Goal: Task Accomplishment & Management: Complete application form

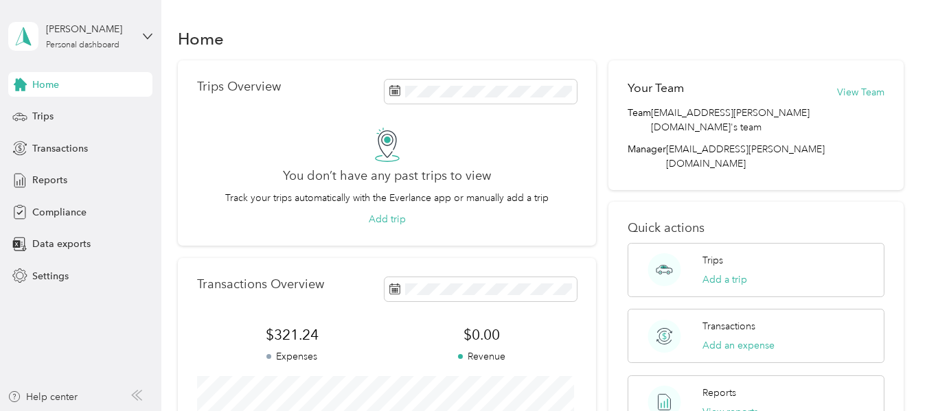
click at [691, 21] on div "Home Trips Overview You don’t have any past trips to view Track your trips auto…" at bounding box center [540, 294] width 759 height 588
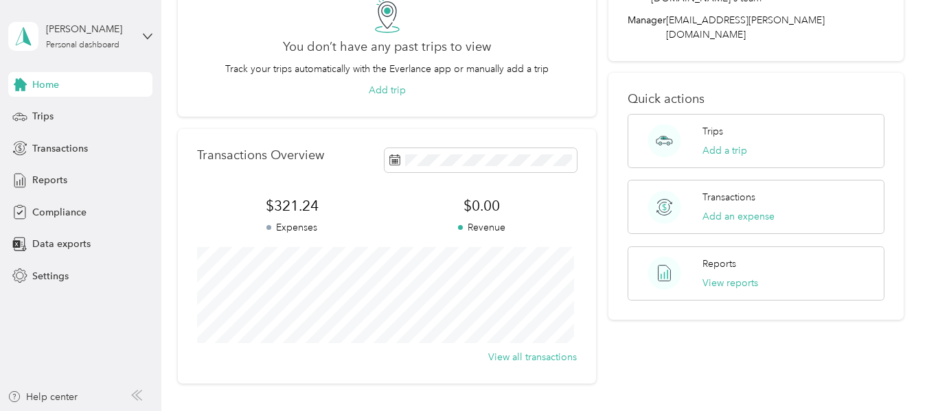
scroll to position [144, 0]
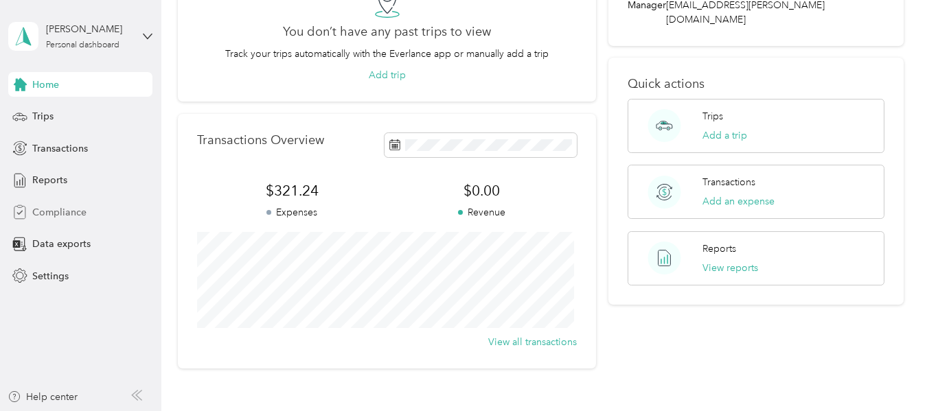
click at [47, 222] on div "Compliance" at bounding box center [80, 212] width 144 height 25
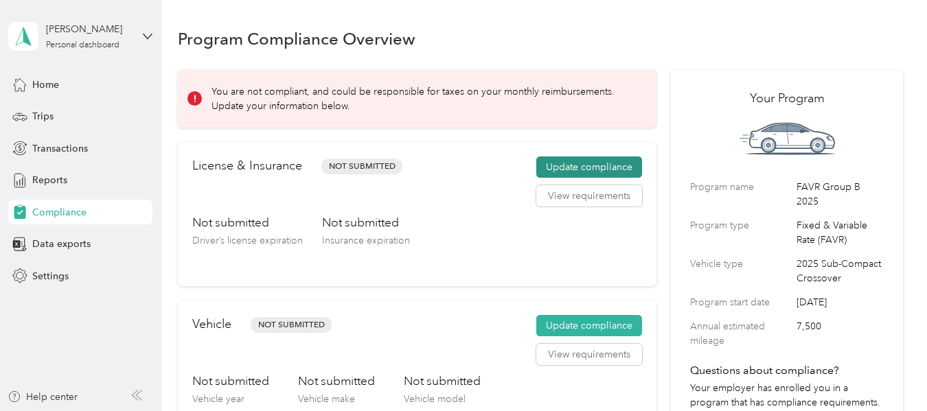
click at [591, 166] on button "Update compliance" at bounding box center [589, 168] width 106 height 22
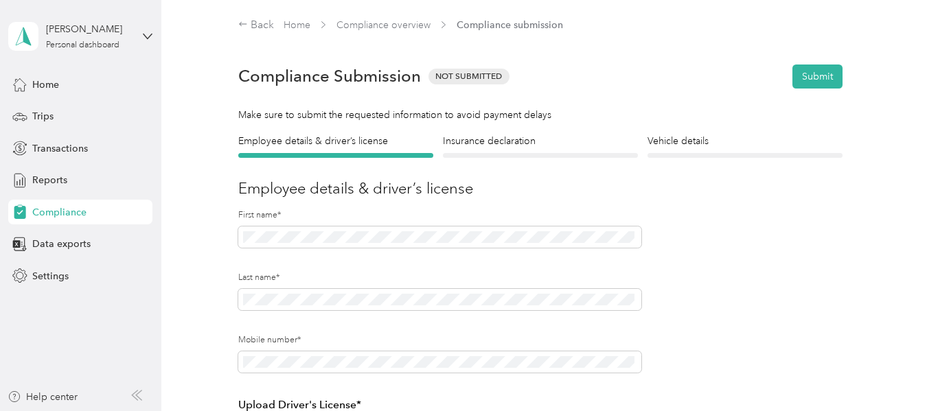
click at [606, 92] on div "Compliance Submission Not Submitted Submit" at bounding box center [540, 76] width 604 height 48
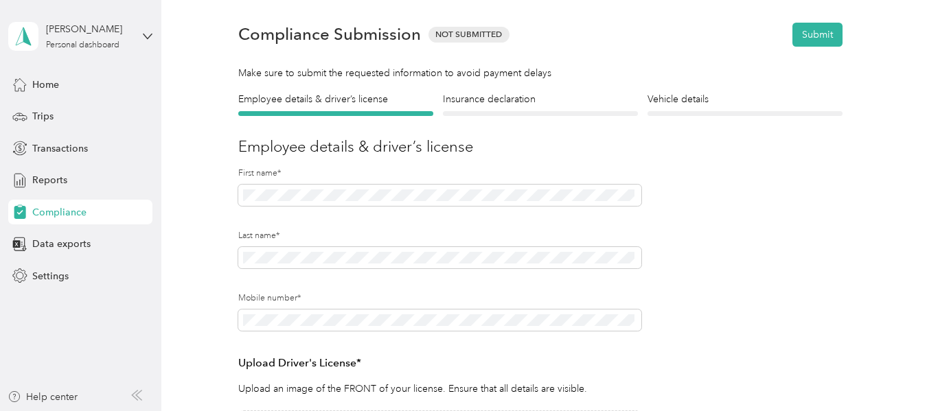
scroll to position [41, 0]
click at [211, 190] on div "Employee details & driver’s license License Insurance declaration Insurance Veh…" at bounding box center [540, 376] width 725 height 566
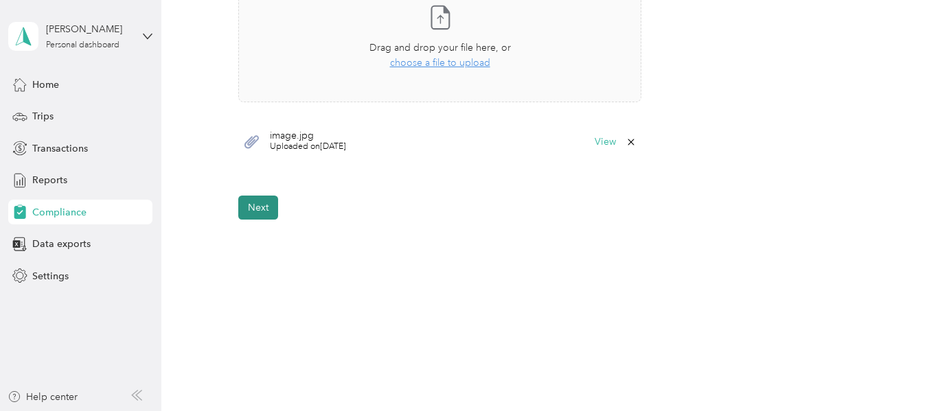
click at [264, 214] on button "Next" at bounding box center [258, 208] width 40 height 24
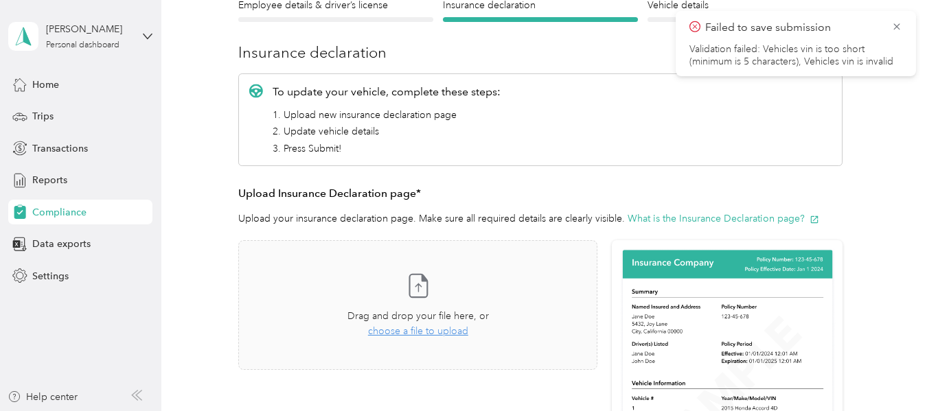
scroll to position [136, 0]
click at [408, 332] on span "choose a file to upload" at bounding box center [418, 331] width 100 height 12
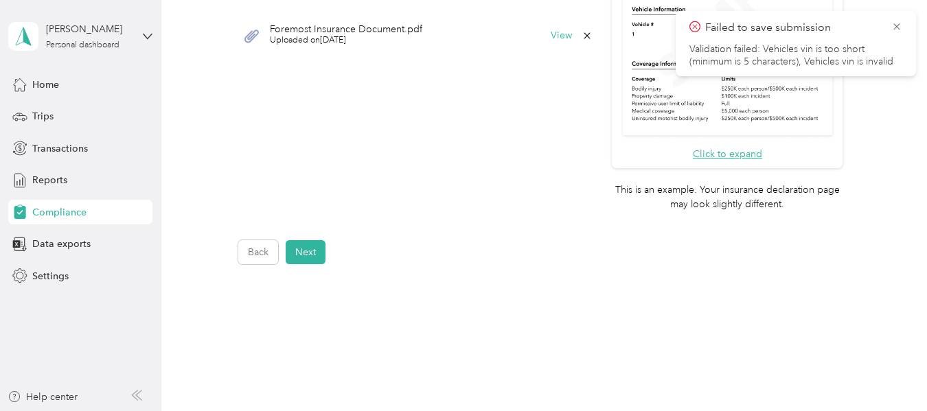
scroll to position [511, 0]
click at [305, 254] on button "Next" at bounding box center [306, 252] width 40 height 24
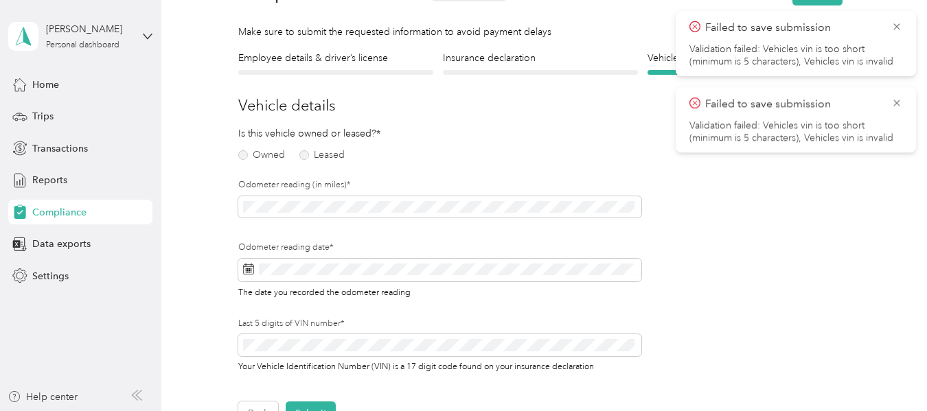
scroll to position [84, 0]
click at [240, 149] on label "Owned" at bounding box center [261, 154] width 47 height 10
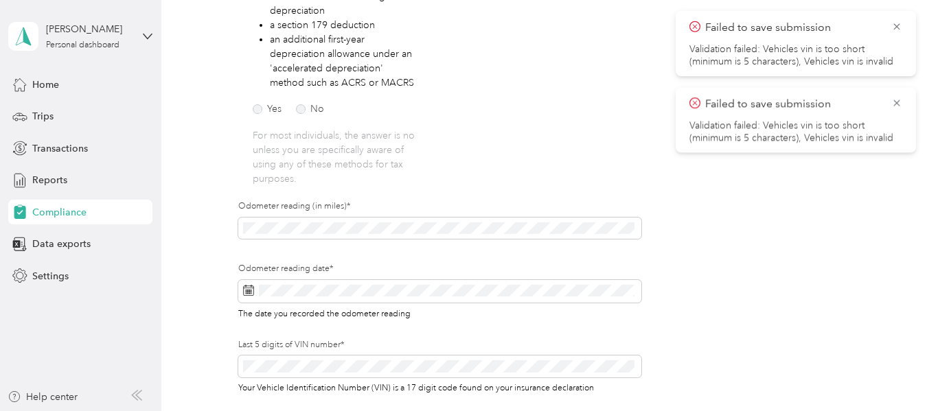
scroll to position [317, 0]
click at [300, 113] on label "No" at bounding box center [310, 109] width 28 height 10
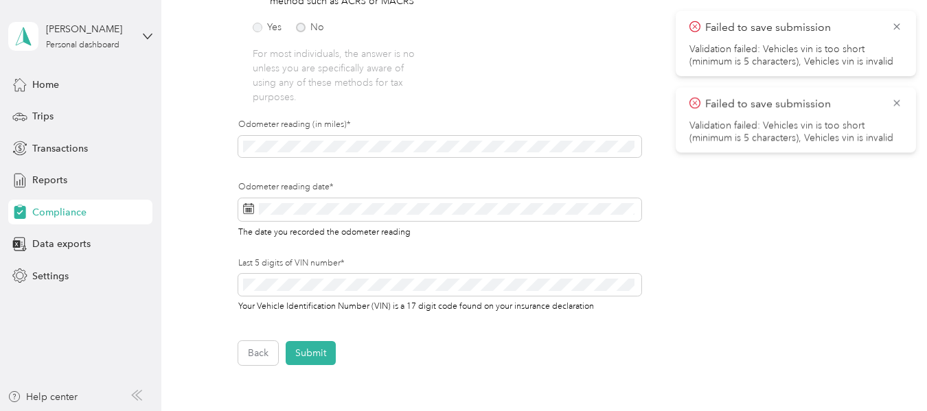
scroll to position [399, 0]
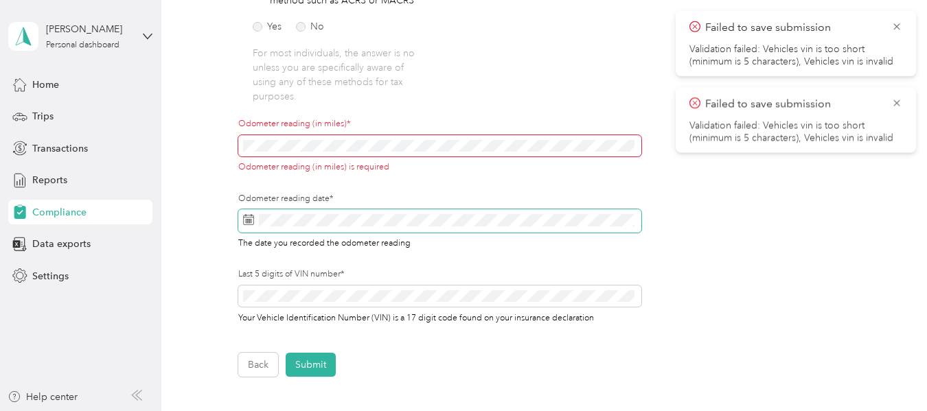
click at [273, 213] on span at bounding box center [439, 220] width 403 height 23
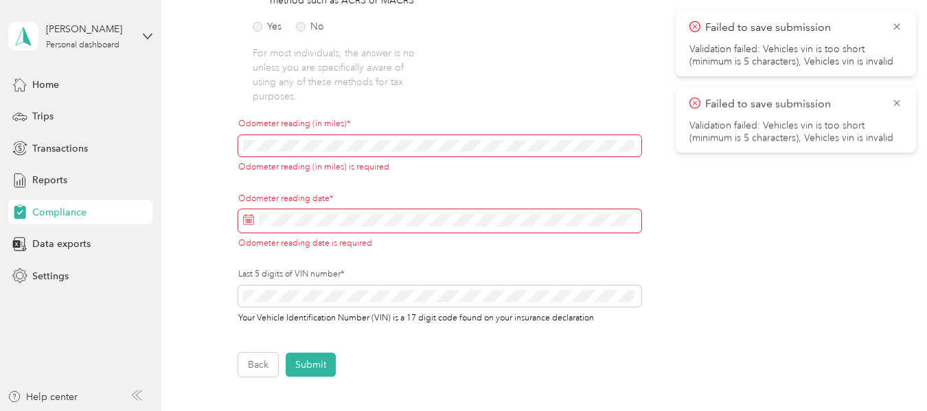
click at [299, 229] on span at bounding box center [439, 220] width 403 height 23
click at [331, 137] on span at bounding box center [439, 146] width 403 height 22
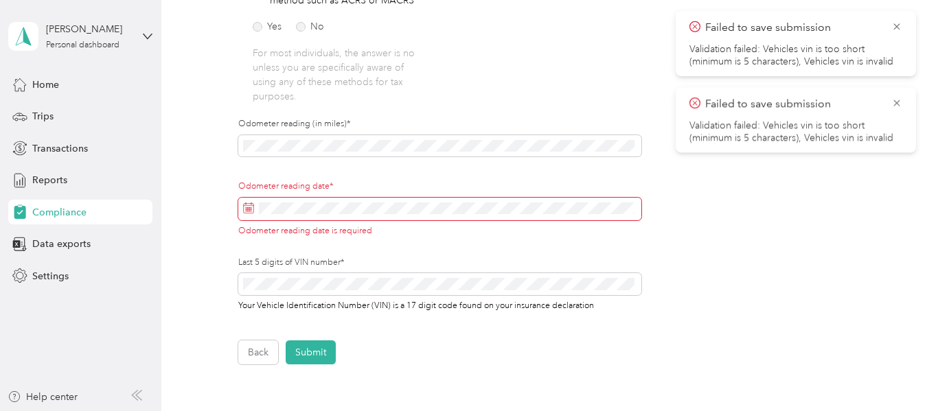
click at [304, 215] on span at bounding box center [439, 209] width 403 height 23
click at [329, 199] on span at bounding box center [439, 209] width 403 height 23
click at [251, 207] on rect at bounding box center [251, 207] width 1 height 1
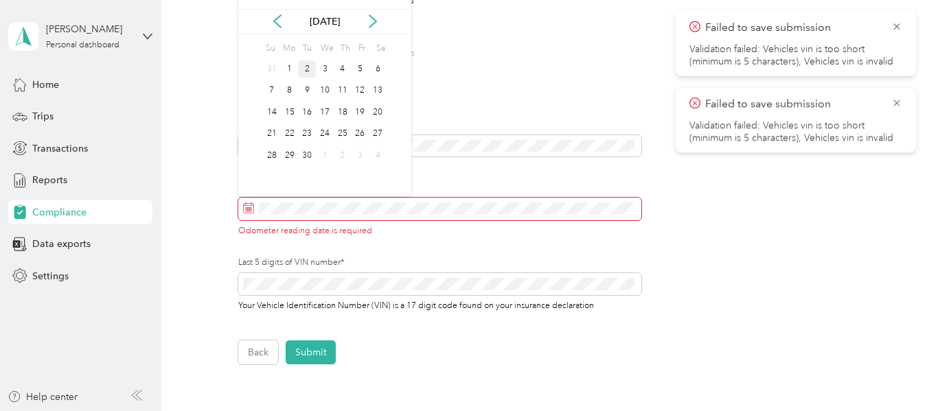
click at [308, 69] on div "2" at bounding box center [307, 68] width 18 height 17
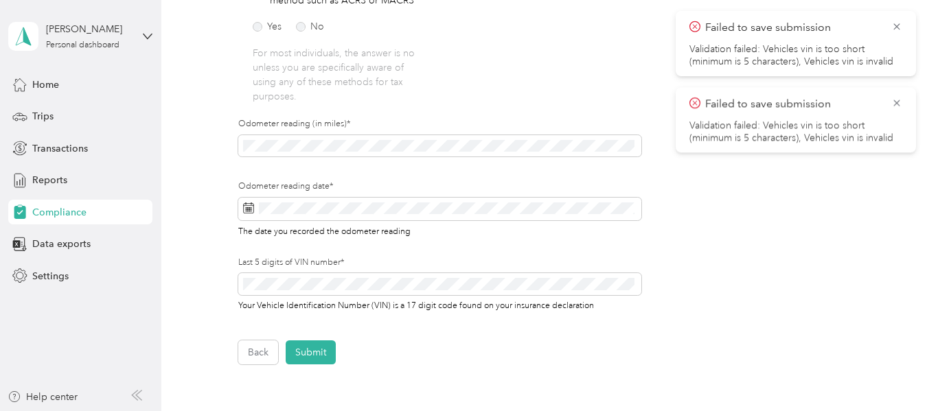
click at [304, 297] on div "Your Vehicle Identification Number (VIN) is a 17 digit code found on your insur…" at bounding box center [439, 292] width 403 height 38
click at [315, 294] on span at bounding box center [439, 284] width 403 height 22
click at [325, 276] on span at bounding box center [439, 284] width 403 height 22
click at [303, 355] on button "Submit" at bounding box center [311, 352] width 50 height 24
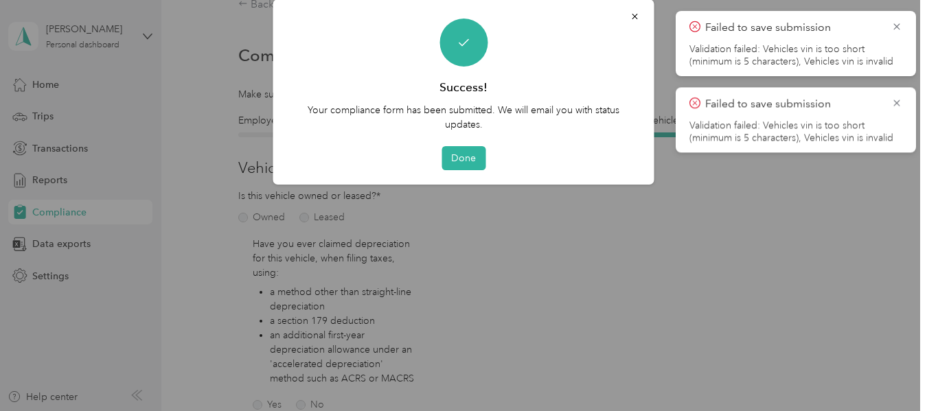
scroll to position [17, 0]
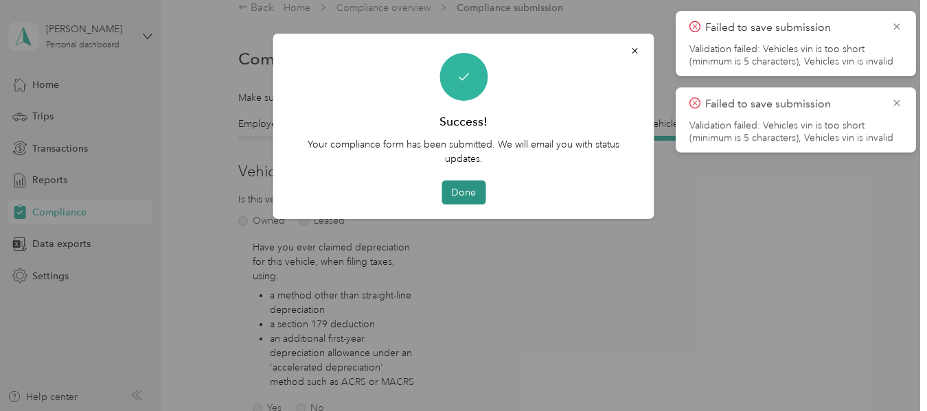
click at [454, 198] on button "Done" at bounding box center [463, 193] width 44 height 24
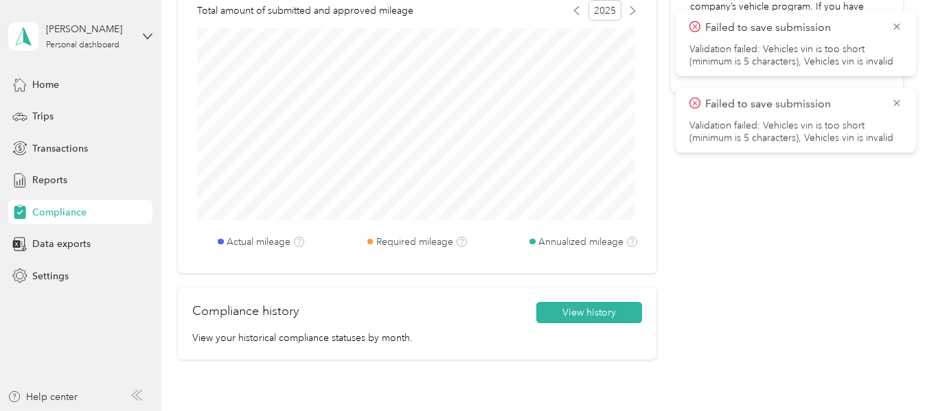
scroll to position [627, 0]
click at [895, 102] on icon at bounding box center [896, 103] width 6 height 6
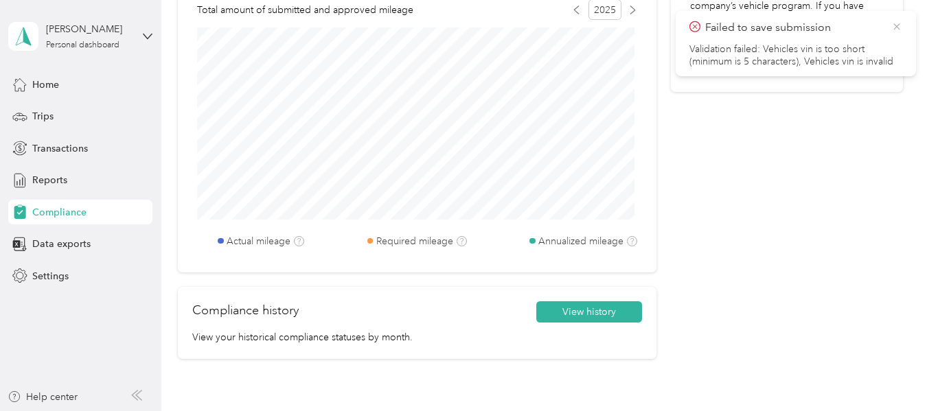
click at [895, 25] on icon at bounding box center [896, 26] width 6 height 6
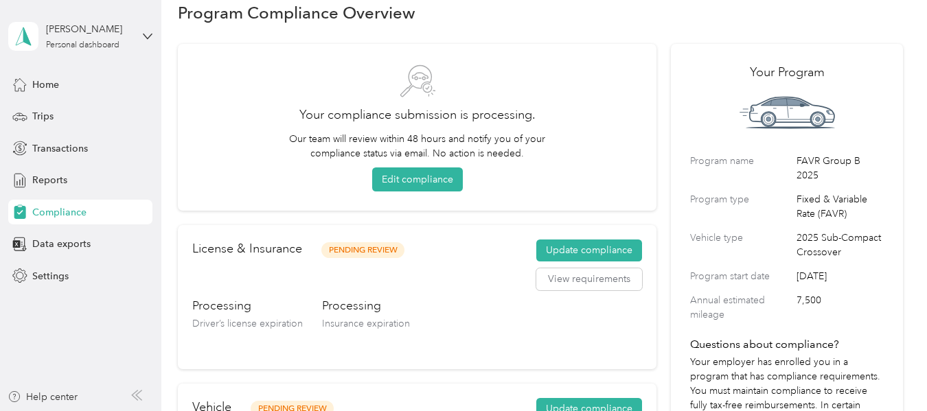
scroll to position [0, 0]
